Goal: Task Accomplishment & Management: Manage account settings

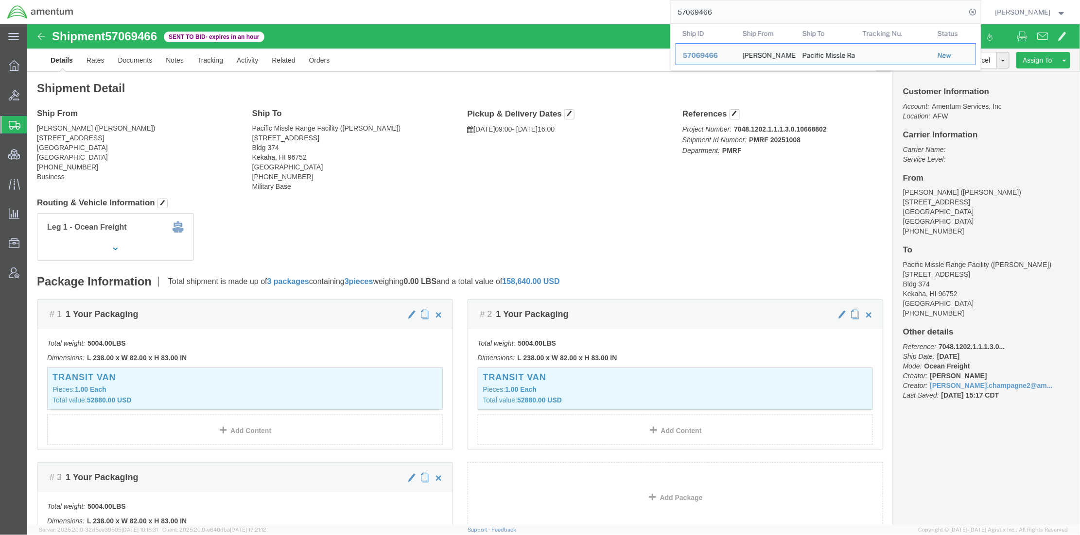
drag, startPoint x: 692, startPoint y: 3, endPoint x: 426, endPoint y: 2, distance: 265.8
click at [426, 2] on div "57069466 Ship ID Ship From Ship To Tracking Nu. Status Ship ID 57069466 Ship Fr…" at bounding box center [531, 12] width 900 height 24
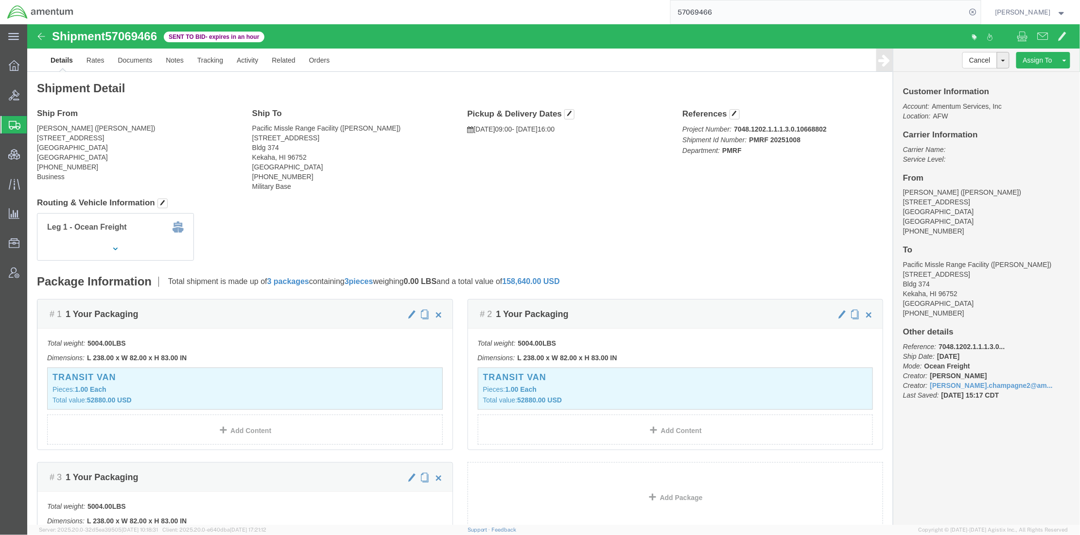
paste input "393451778449"
type input "393451778449"
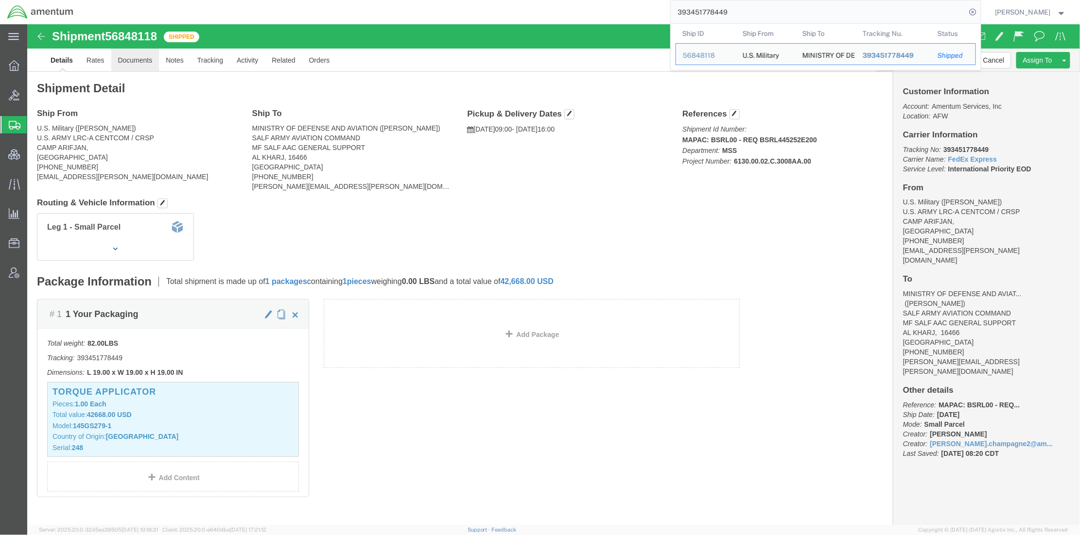
click link "Documents"
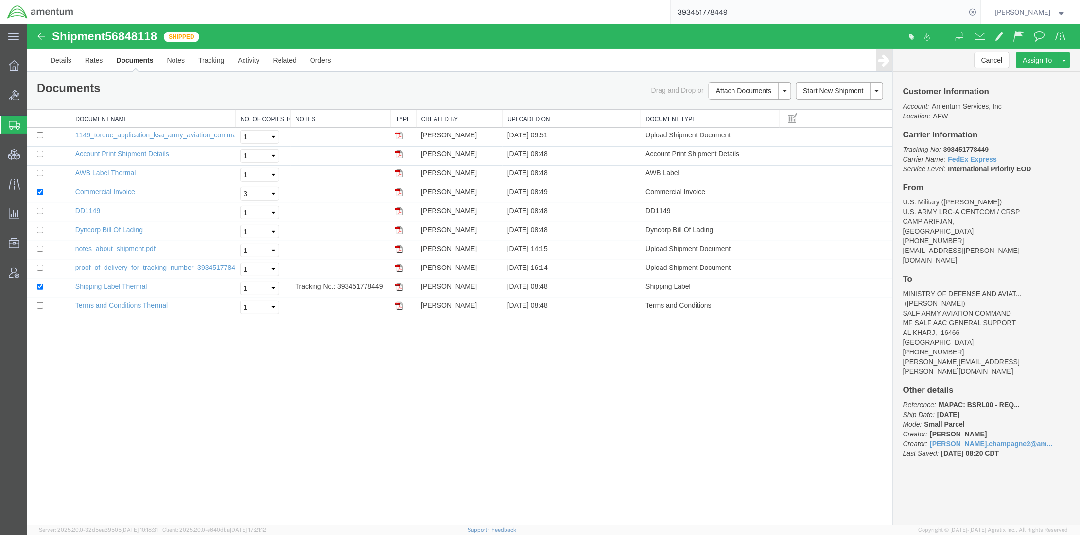
click at [376, 388] on div "Shipment 56848118 10 of 10 Shipped Details Rates Documents Notes Tracking Activ…" at bounding box center [553, 274] width 1052 height 501
click at [34, 91] on span "Bids" at bounding box center [30, 95] width 7 height 19
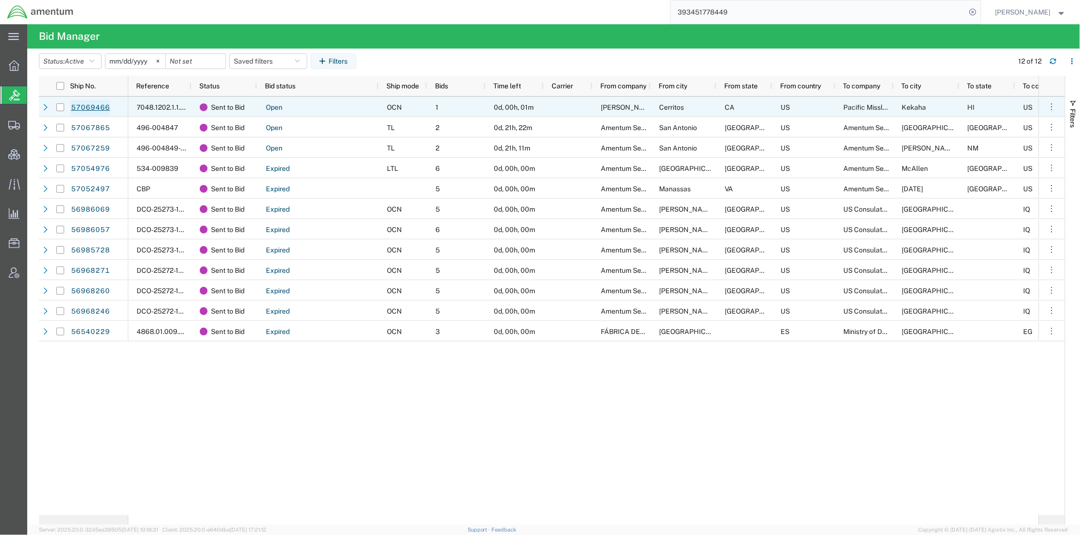
click at [82, 113] on link "57069466" at bounding box center [90, 108] width 40 height 16
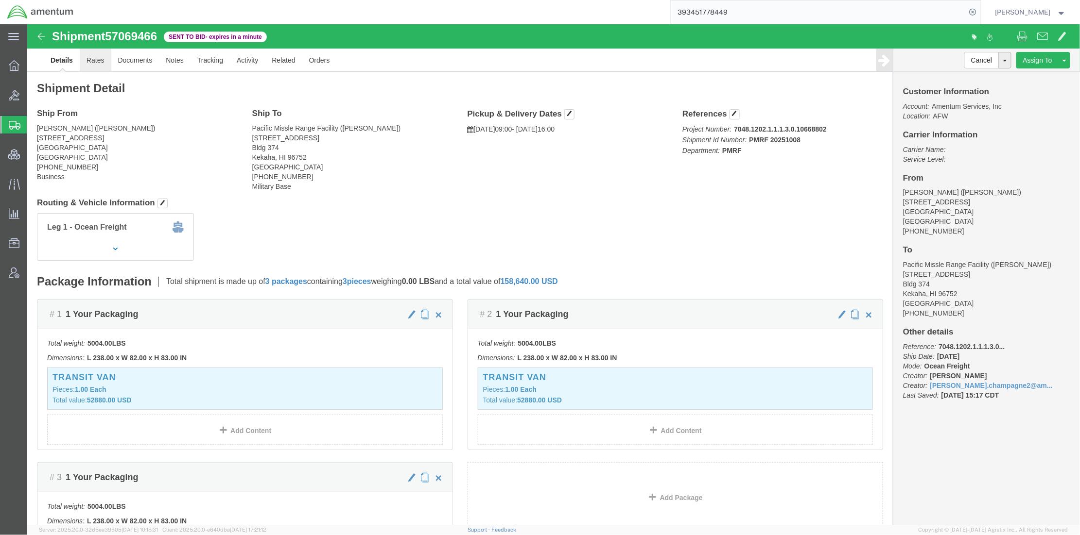
click link "Rates"
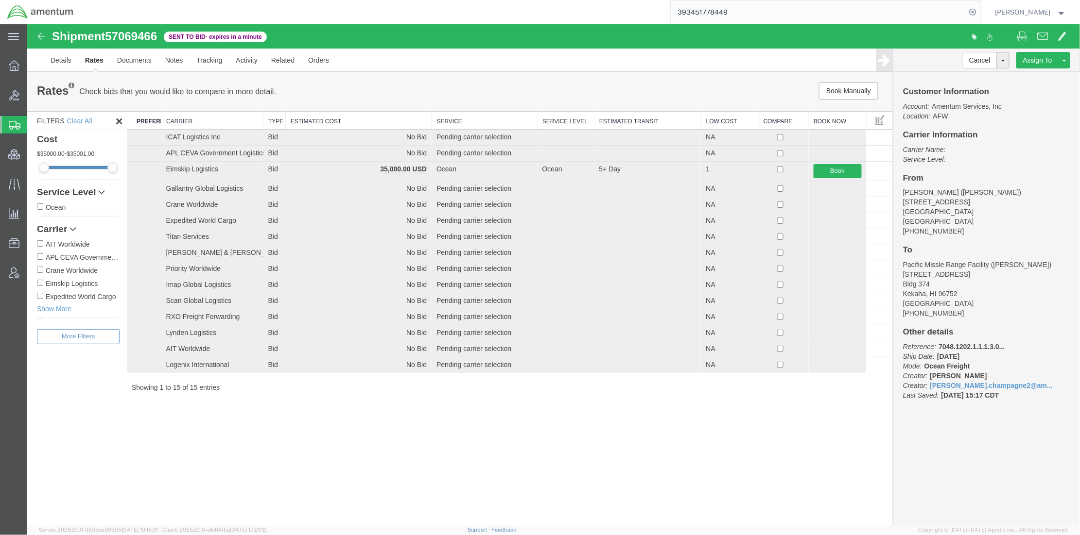
click at [334, 115] on th "Estimated Cost" at bounding box center [358, 120] width 146 height 18
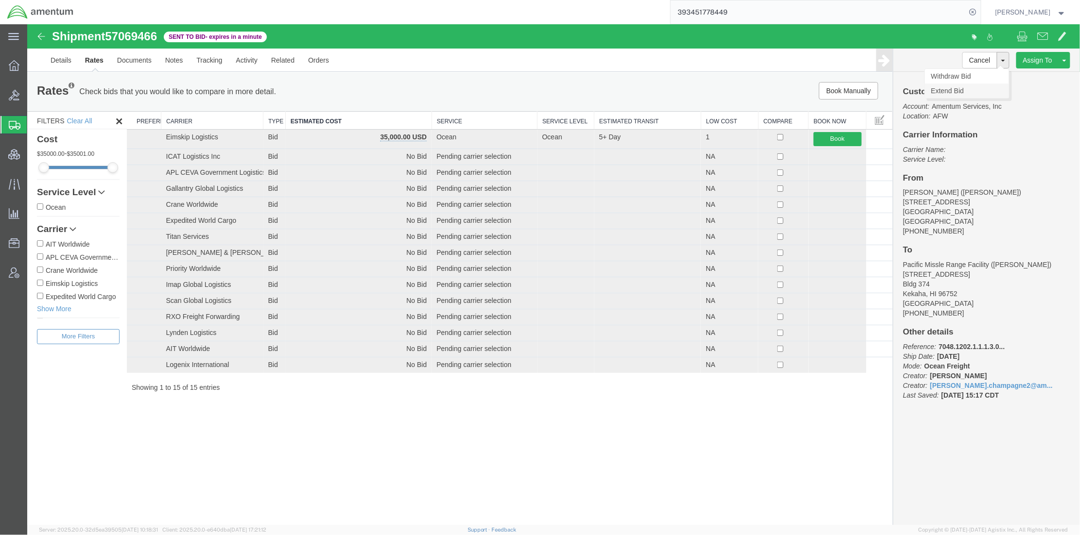
click at [958, 89] on link "Extend Bid" at bounding box center [966, 90] width 84 height 15
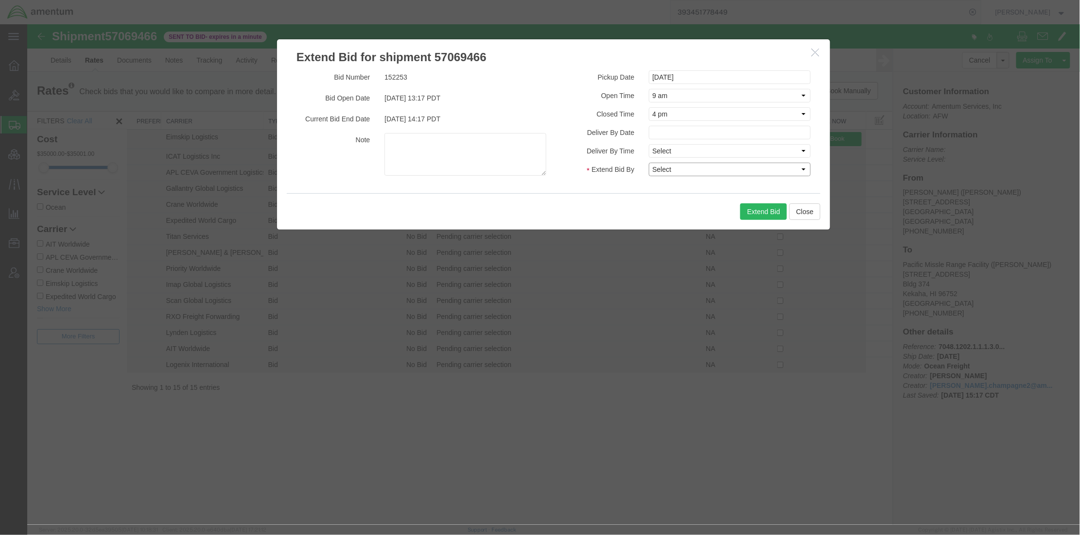
click at [674, 167] on select "Select 30 Min (Rush) 1 Hour (Rush) 2 Hours (Rush) 4 Hours (Rush) 8 Hours (Rush)…" at bounding box center [729, 169] width 162 height 14
select select "0.5"
click at [648, 162] on select "Select 30 Min (Rush) 1 Hour (Rush) 2 Hours (Rush) 4 Hours (Rush) 8 Hours (Rush)…" at bounding box center [729, 169] width 162 height 14
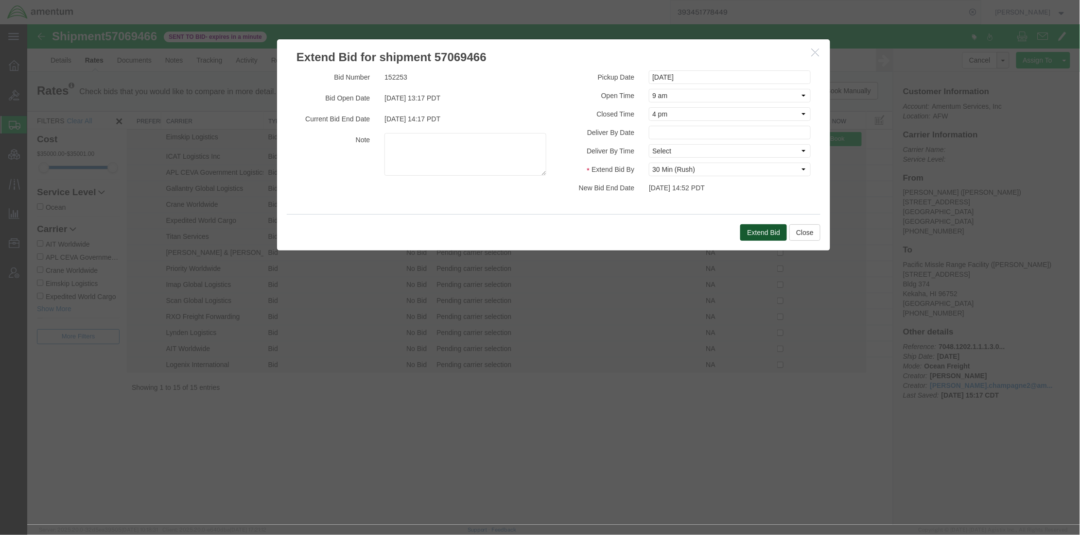
click at [754, 235] on button "Extend Bid" at bounding box center [763, 232] width 47 height 17
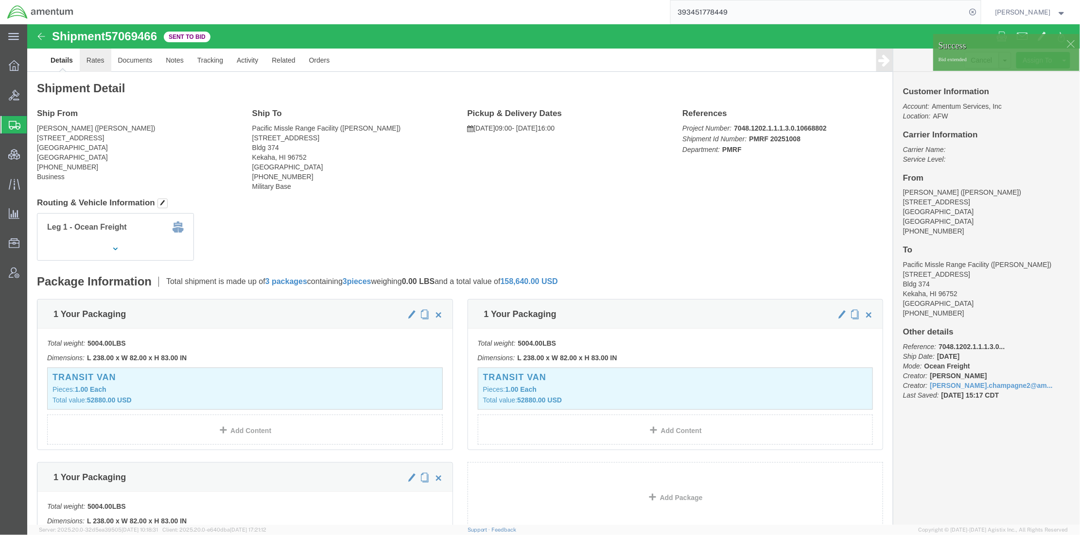
click link "Rates"
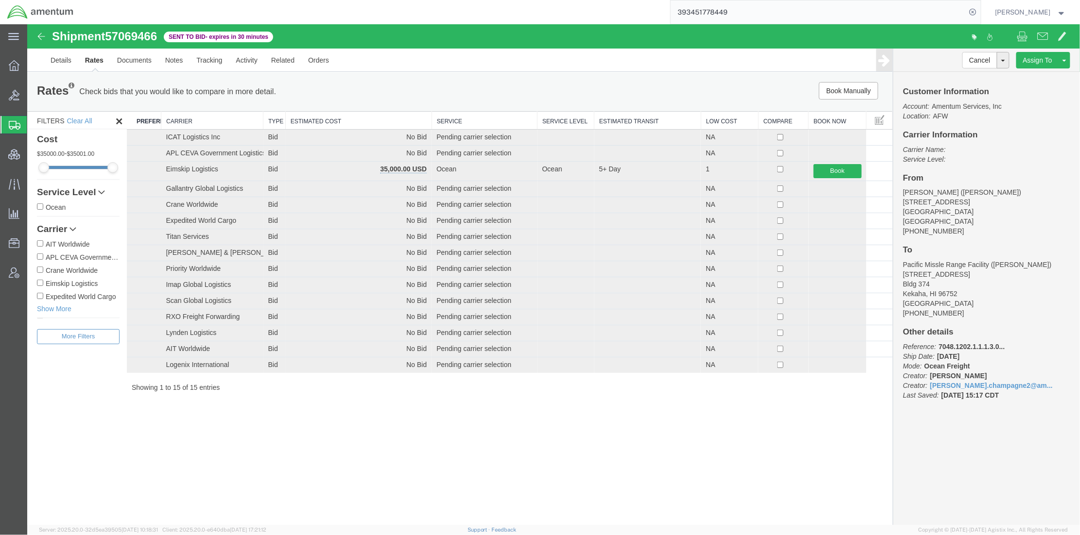
click at [330, 119] on th "Estimated Cost" at bounding box center [358, 120] width 146 height 18
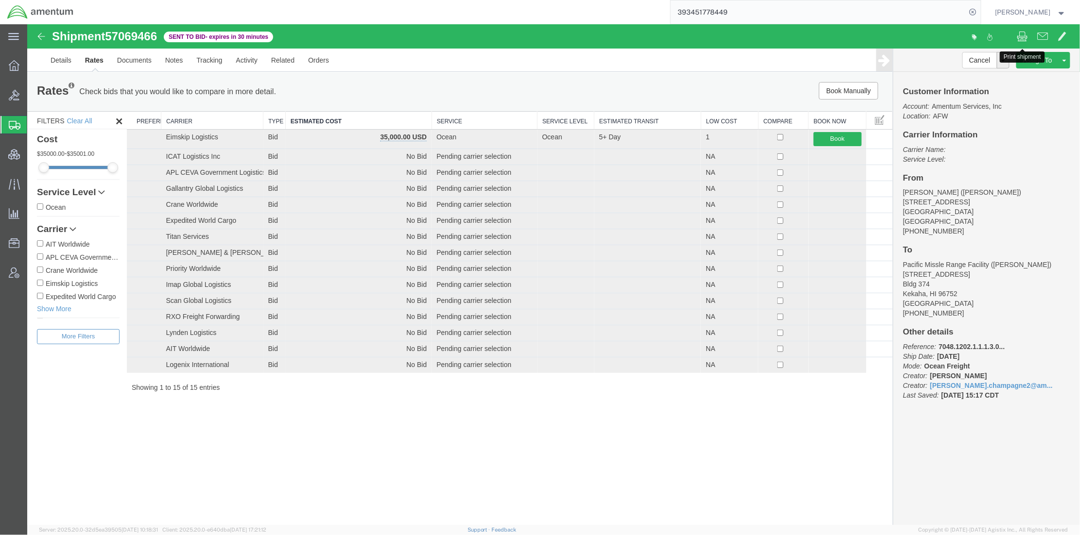
click at [1024, 34] on span at bounding box center [1022, 36] width 11 height 12
click at [961, 93] on link "Extend Bid" at bounding box center [966, 90] width 84 height 15
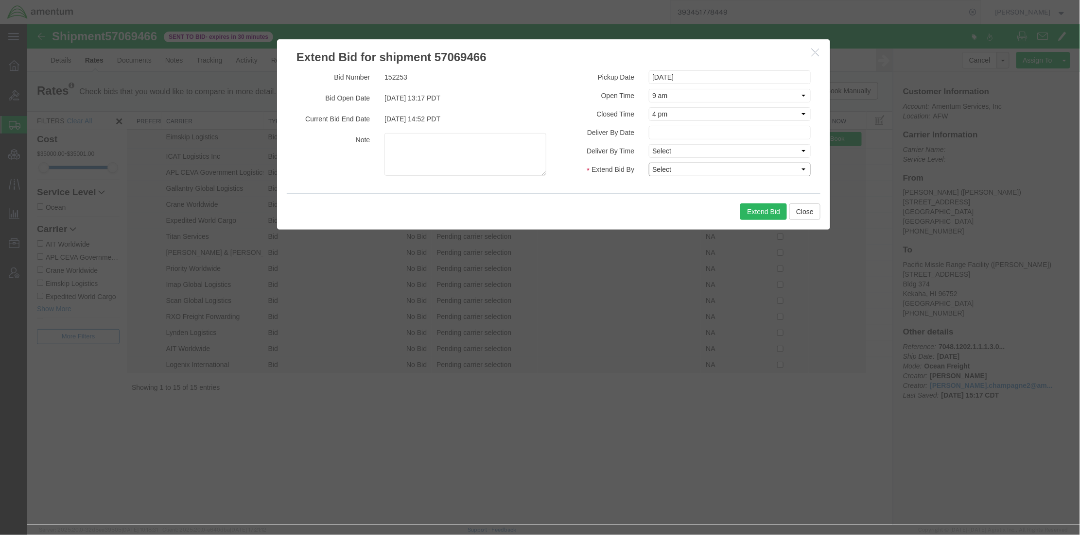
click at [712, 169] on select "Select 30 Min (Rush) 1 Hour (Rush) 2 Hours (Rush) 4 Hours (Rush) 8 Hours (Rush)…" at bounding box center [729, 169] width 162 height 14
select select "16"
click at [648, 162] on select "Select 30 Min (Rush) 1 Hour (Rush) 2 Hours (Rush) 4 Hours (Rush) 8 Hours (Rush)…" at bounding box center [729, 169] width 162 height 14
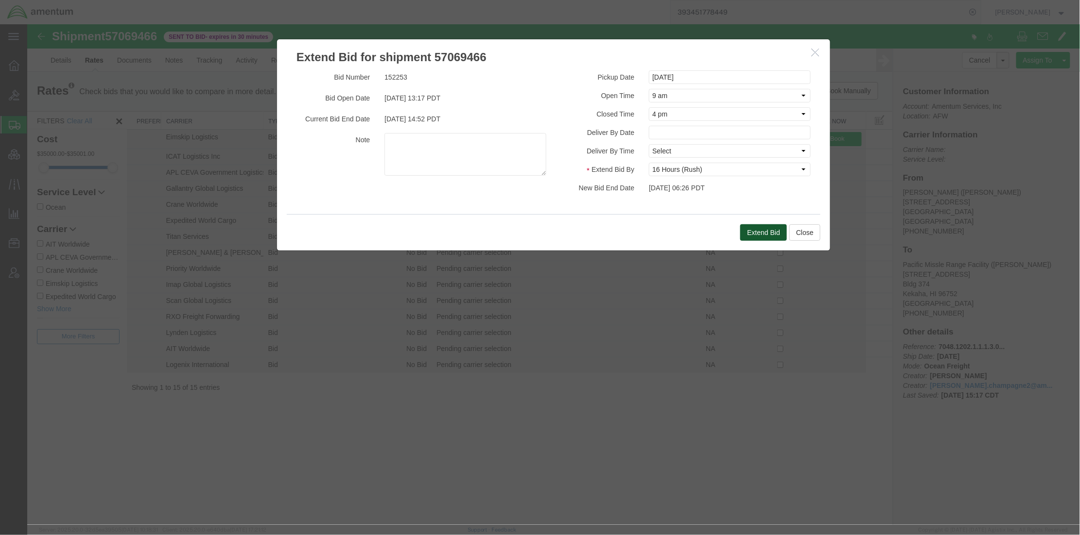
click at [758, 235] on button "Extend Bid" at bounding box center [763, 232] width 47 height 17
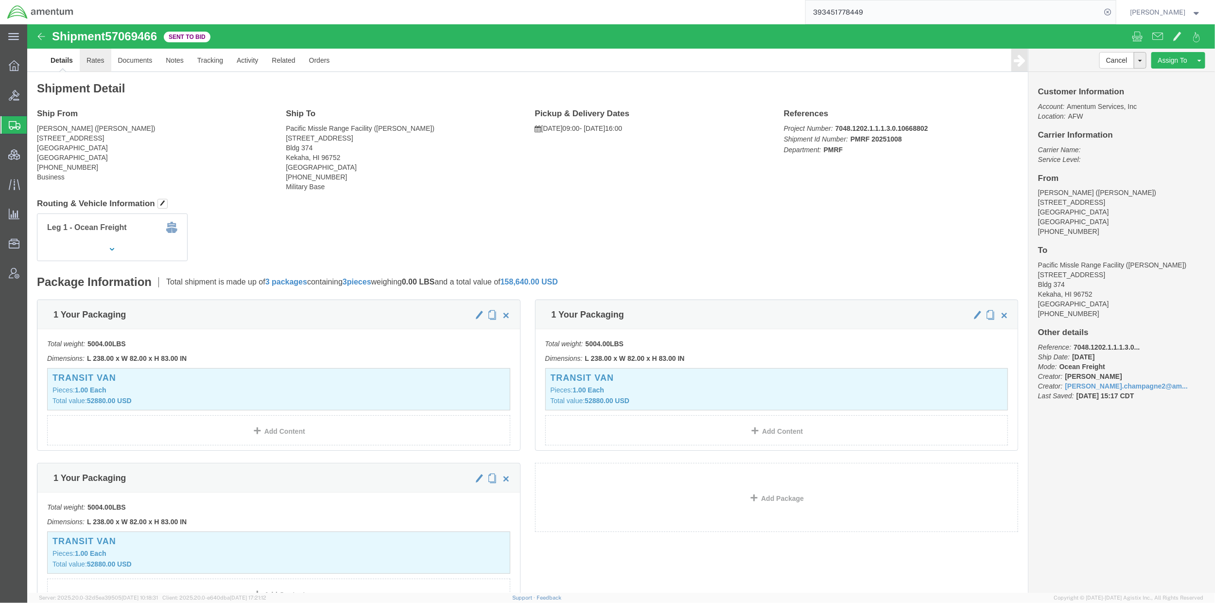
click link "Rates"
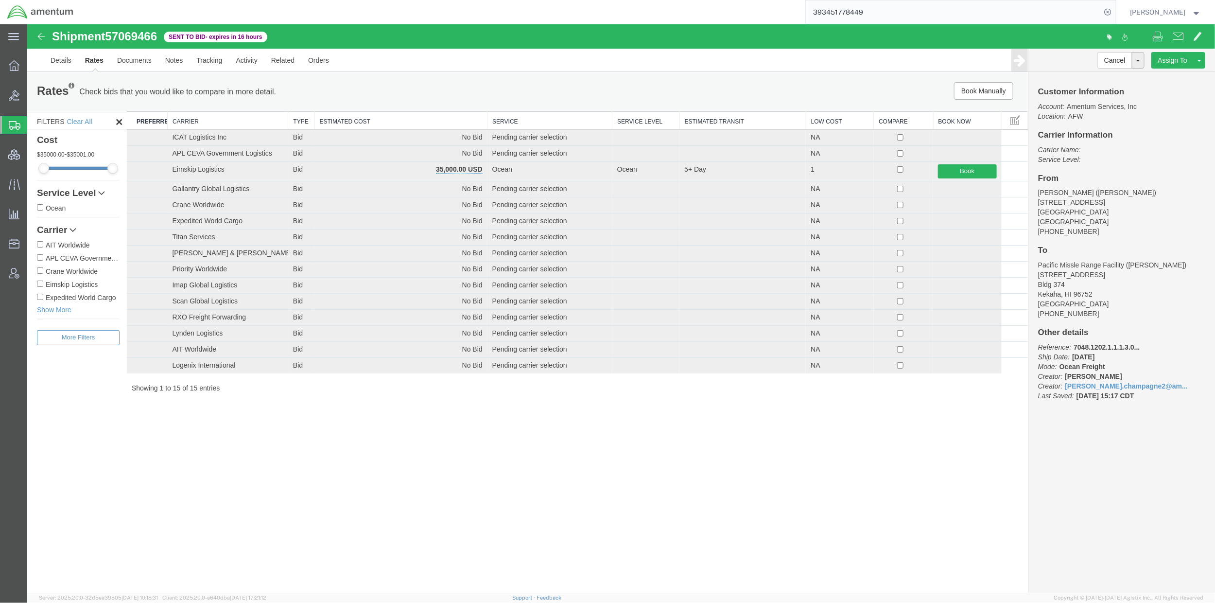
click at [202, 119] on th "Carrier" at bounding box center [227, 120] width 121 height 18
click at [34, 121] on span "Shipments" at bounding box center [31, 124] width 8 height 19
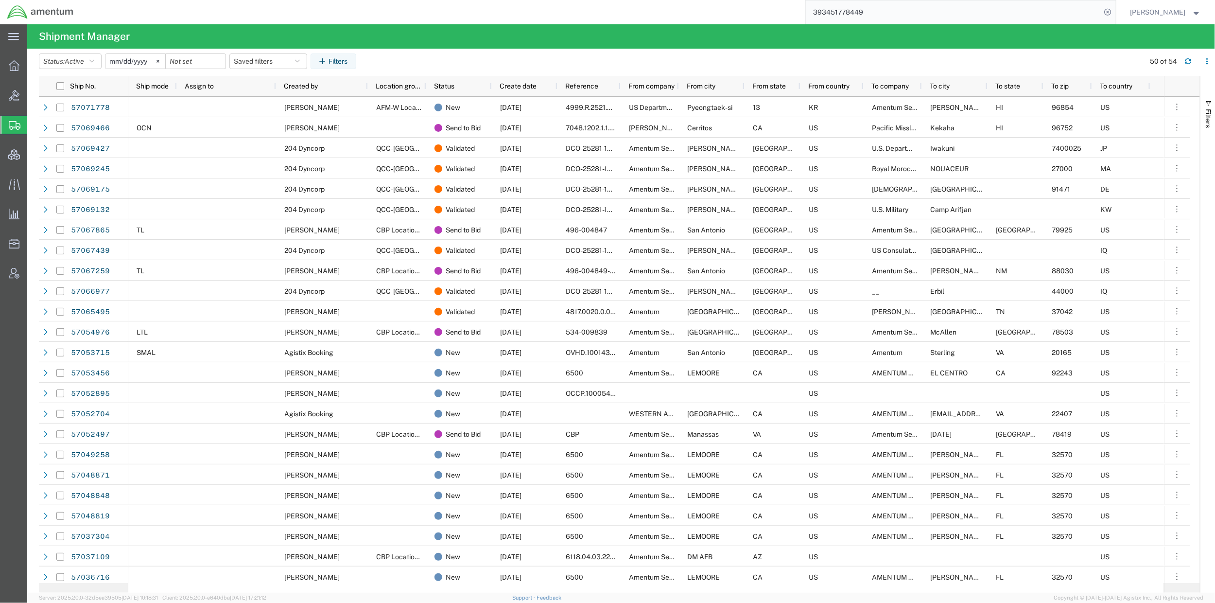
click at [292, 69] on agx-table-filter "Status: Active Active All Approved Booked Canceled Delivered Denied New On Hold…" at bounding box center [199, 61] width 321 height 16
click at [294, 63] on button "Saved filters" at bounding box center [268, 61] width 78 height 16
drag, startPoint x: 292, startPoint y: 117, endPoint x: 434, endPoint y: 156, distance: 148.2
click at [292, 117] on span "Active DCI shipments" at bounding box center [294, 122] width 127 height 18
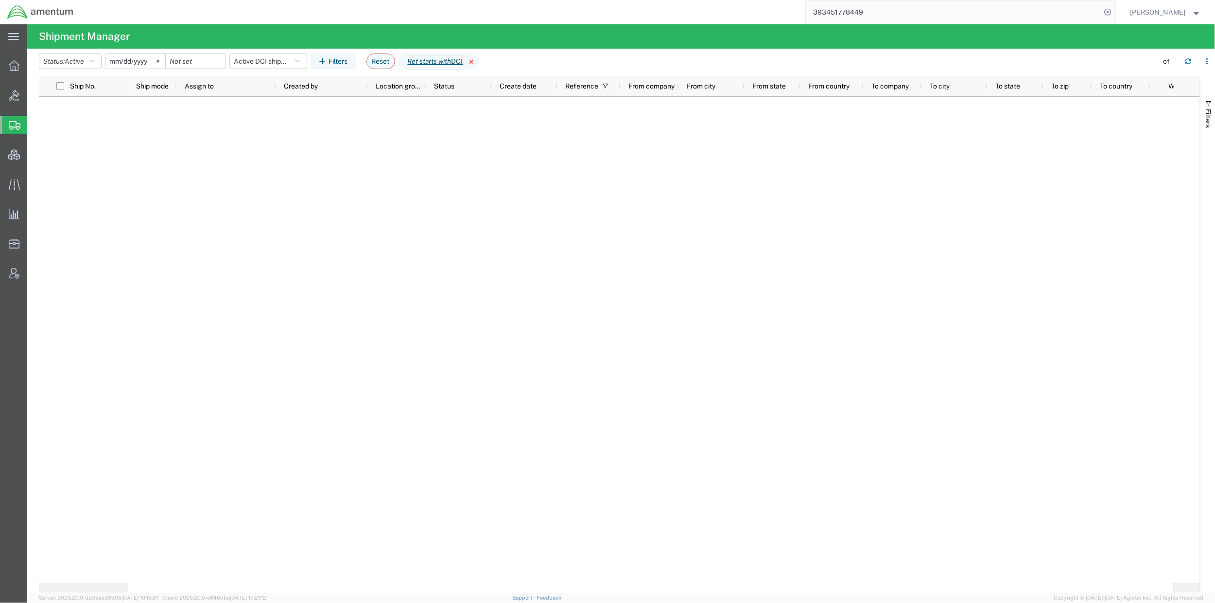
click at [478, 63] on icon at bounding box center [472, 62] width 12 height 16
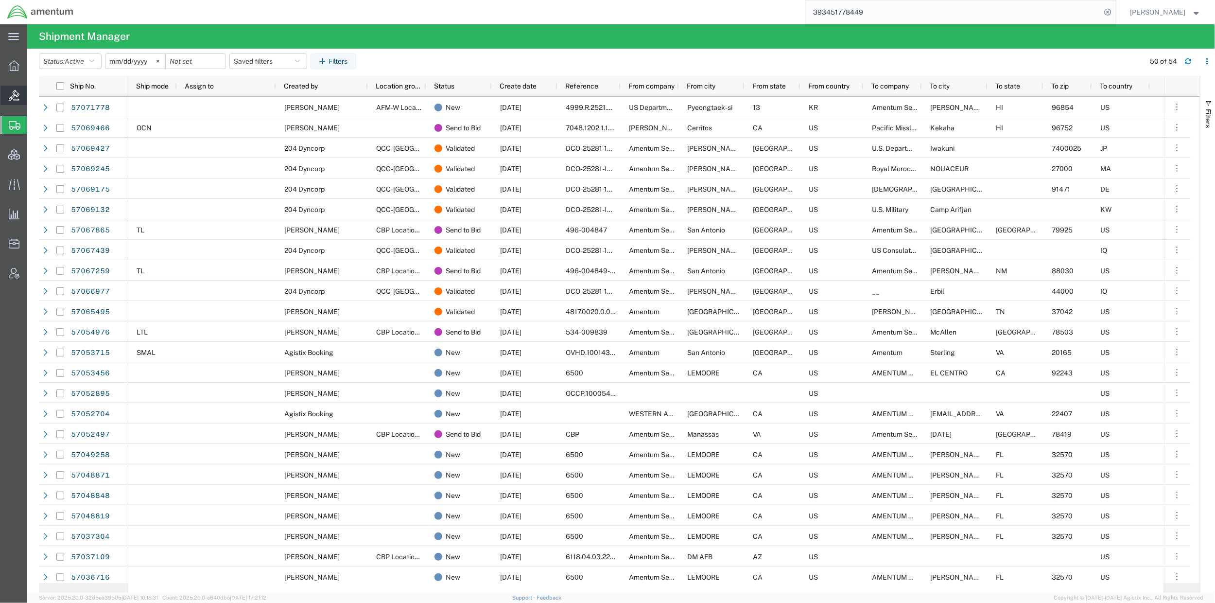
click at [34, 92] on span "Bids" at bounding box center [30, 95] width 7 height 19
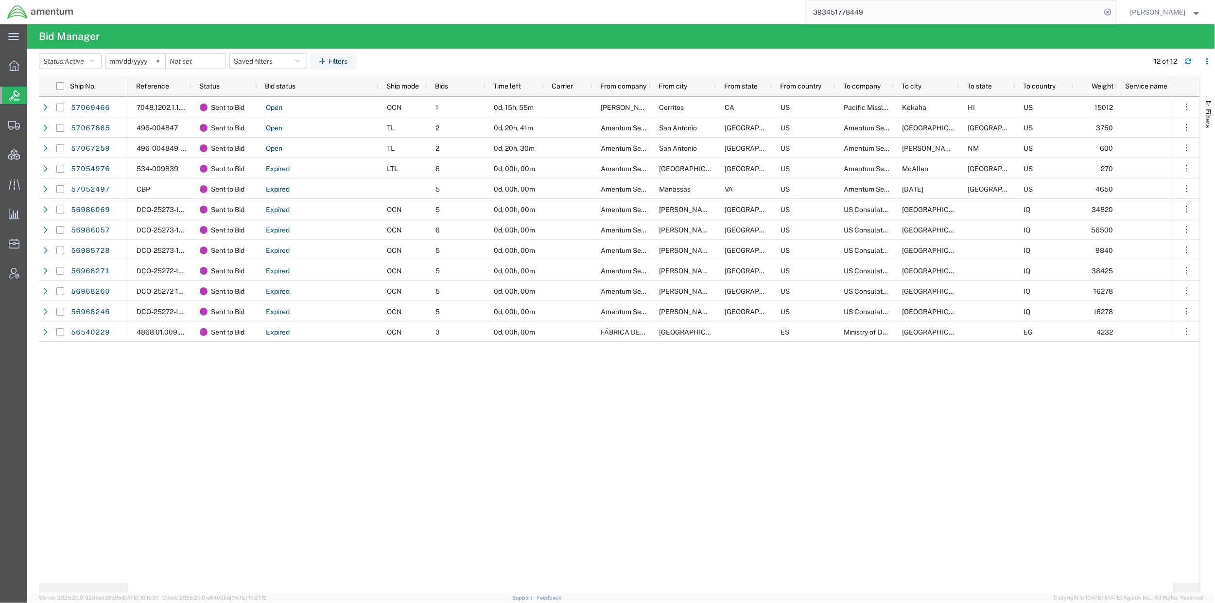
click at [417, 465] on div "7048.1202.1.1.1.3.0.10668802 Sent to Bid Open OCN 1 0d, 15h, 55m [PERSON_NAME] …" at bounding box center [650, 340] width 1045 height 486
